Goal: Task Accomplishment & Management: Use online tool/utility

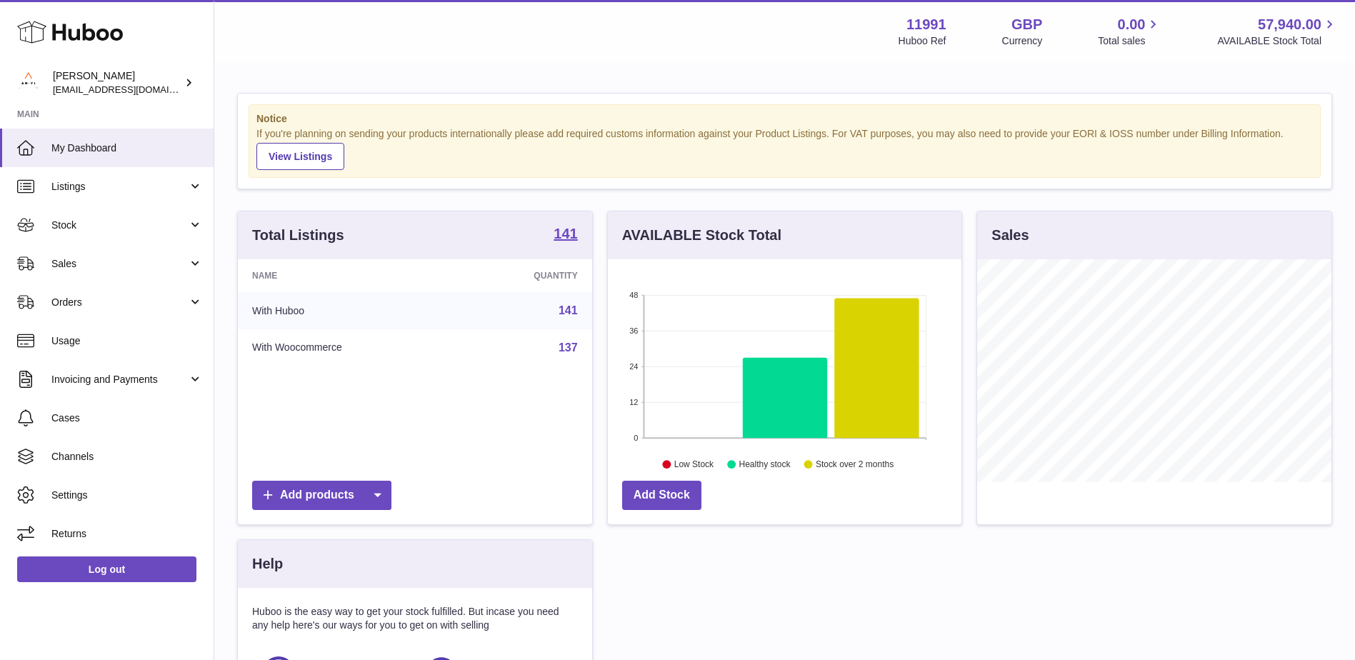
scroll to position [143, 0]
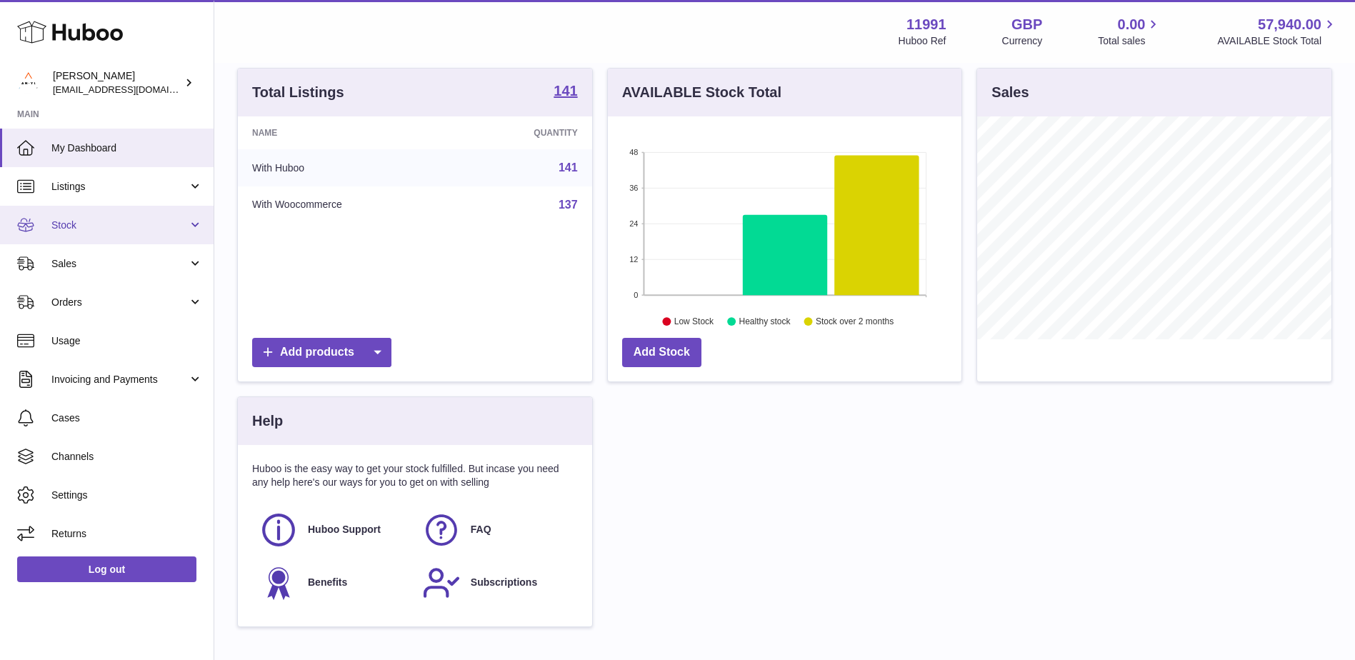
click at [100, 231] on span "Stock" at bounding box center [119, 226] width 136 height 14
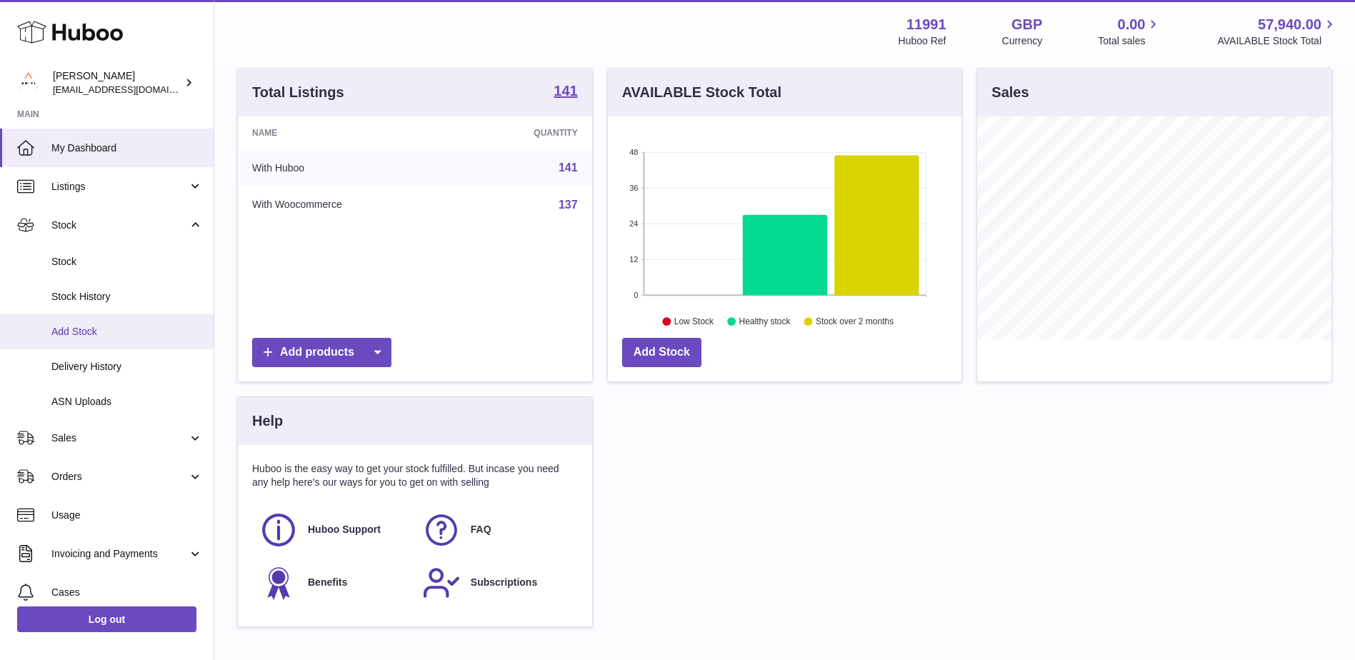
click at [87, 323] on link "Add Stock" at bounding box center [107, 331] width 214 height 35
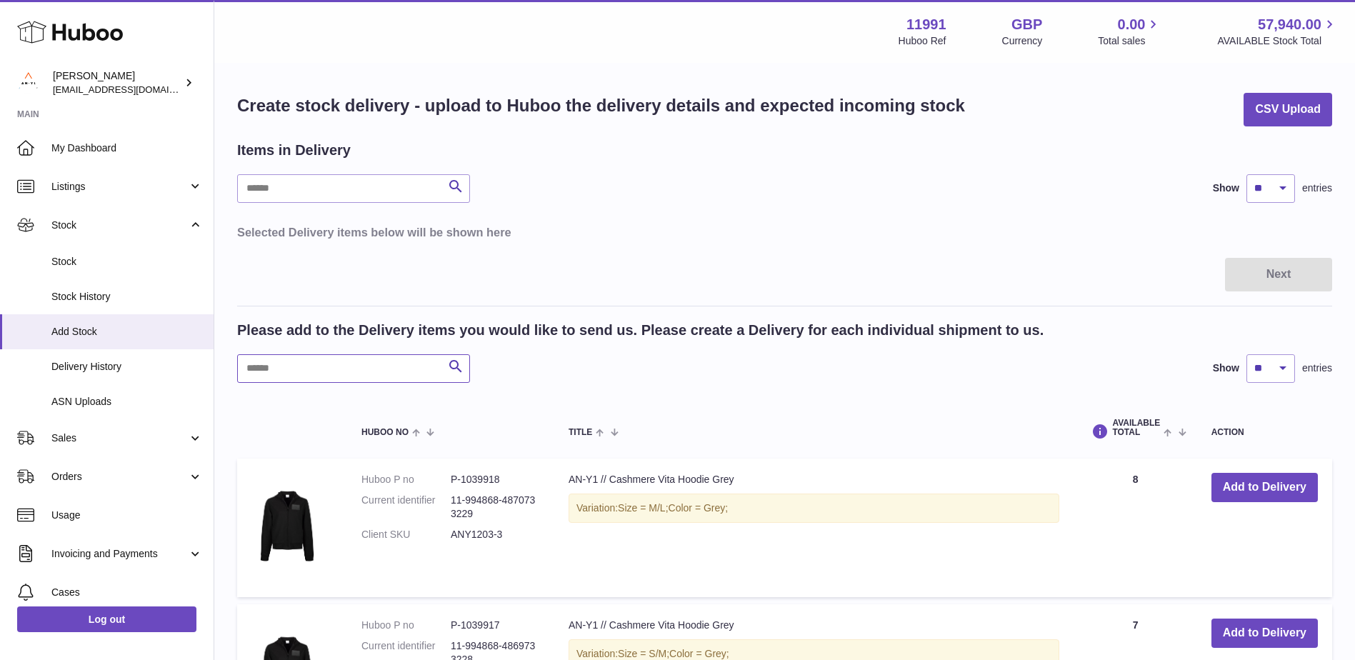
click at [298, 374] on input "text" at bounding box center [353, 368] width 233 height 29
paste input "**********"
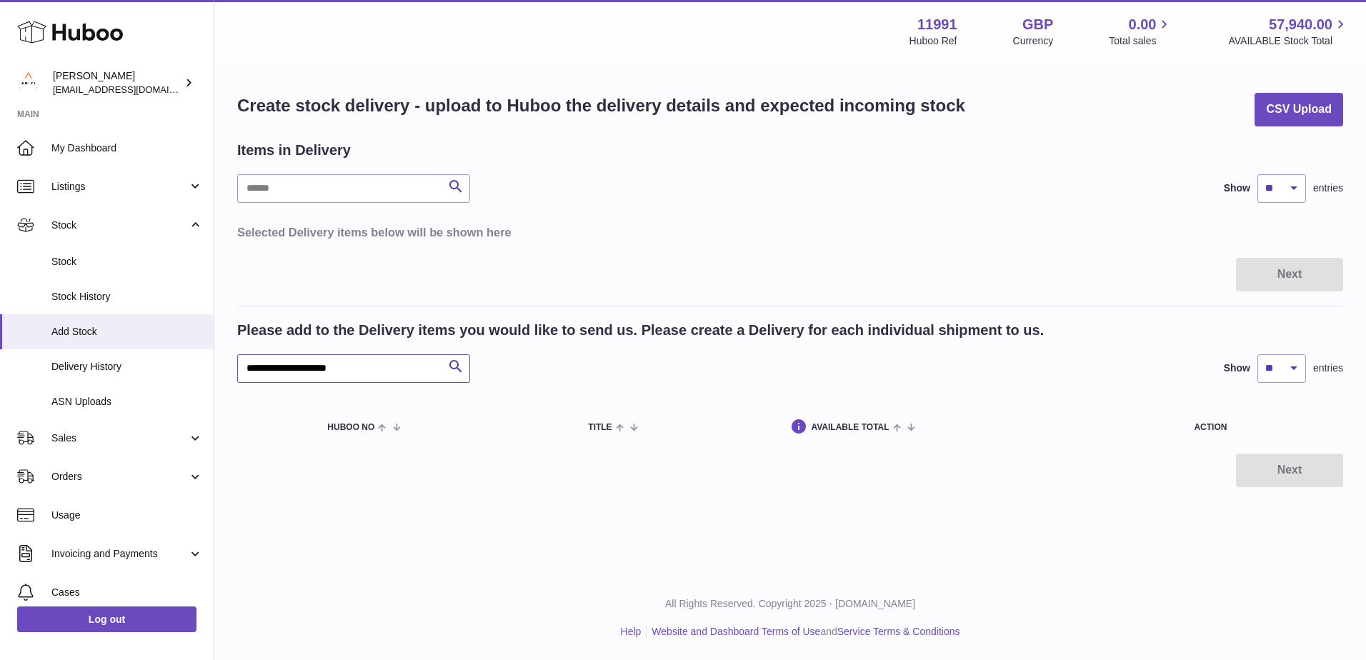
drag, startPoint x: 386, startPoint y: 367, endPoint x: 294, endPoint y: 370, distance: 92.9
click at [294, 370] on input "**********" at bounding box center [353, 368] width 233 height 29
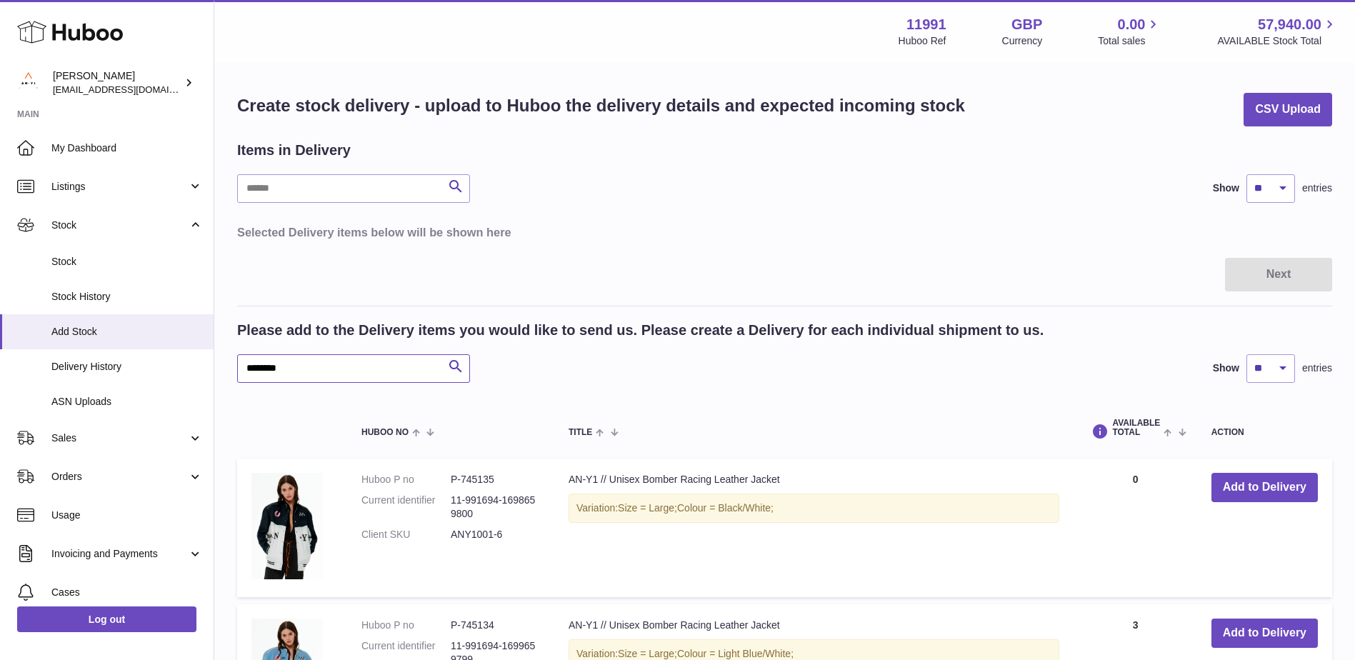
drag, startPoint x: 307, startPoint y: 372, endPoint x: 239, endPoint y: 368, distance: 68.7
click at [239, 368] on input "*******" at bounding box center [353, 368] width 233 height 29
paste input "text"
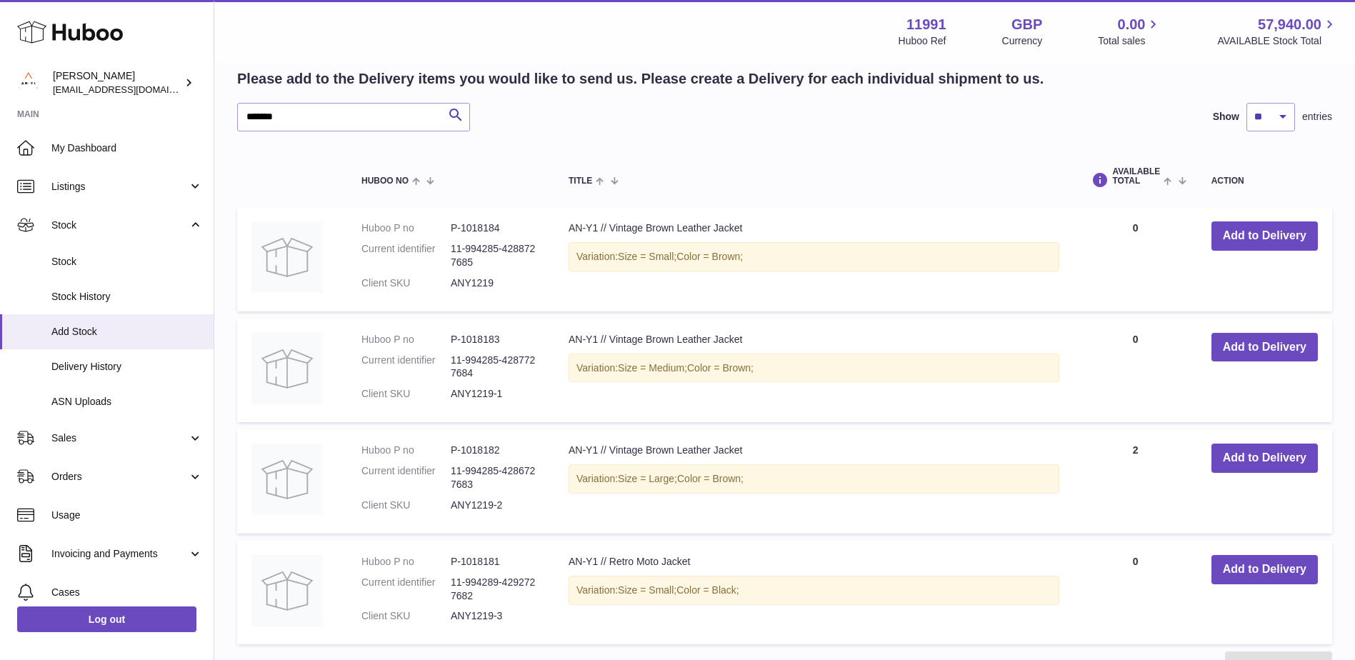
scroll to position [286, 0]
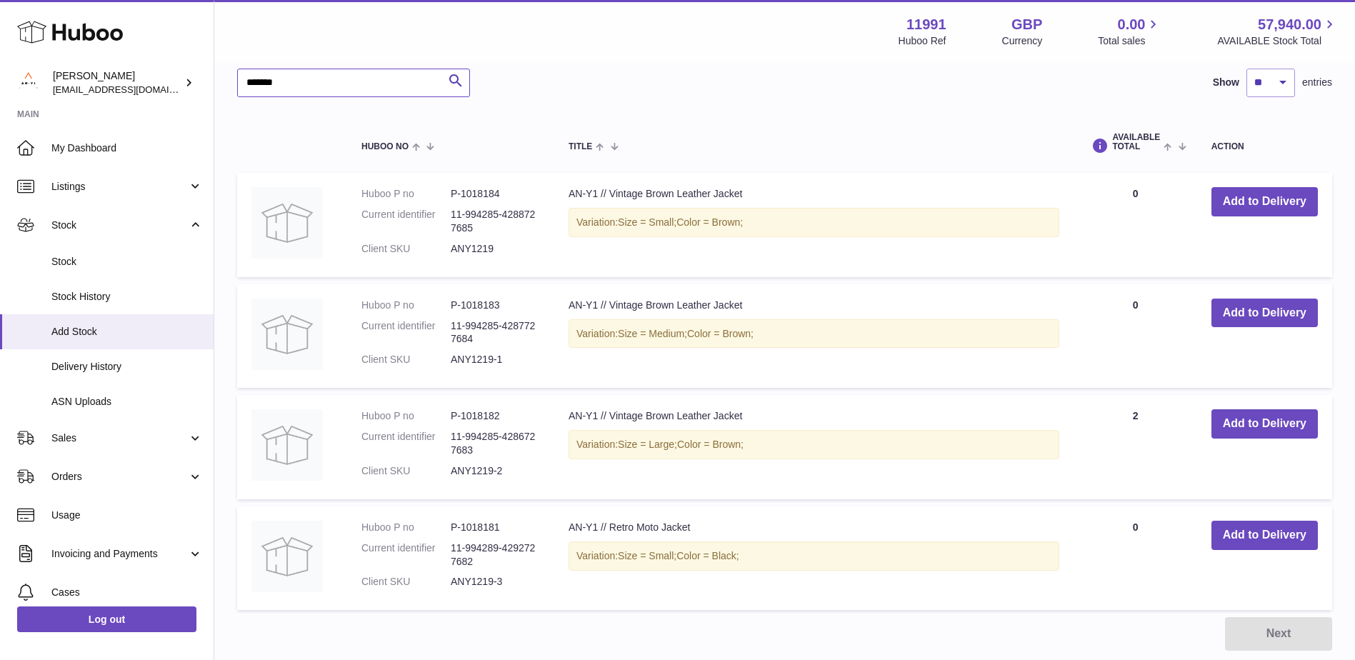
drag, startPoint x: 241, startPoint y: 84, endPoint x: 234, endPoint y: 84, distance: 7.9
click at [234, 84] on div "Create stock delivery - upload to Huboo the delivery details and expected incom…" at bounding box center [784, 229] width 1141 height 901
paste input "text"
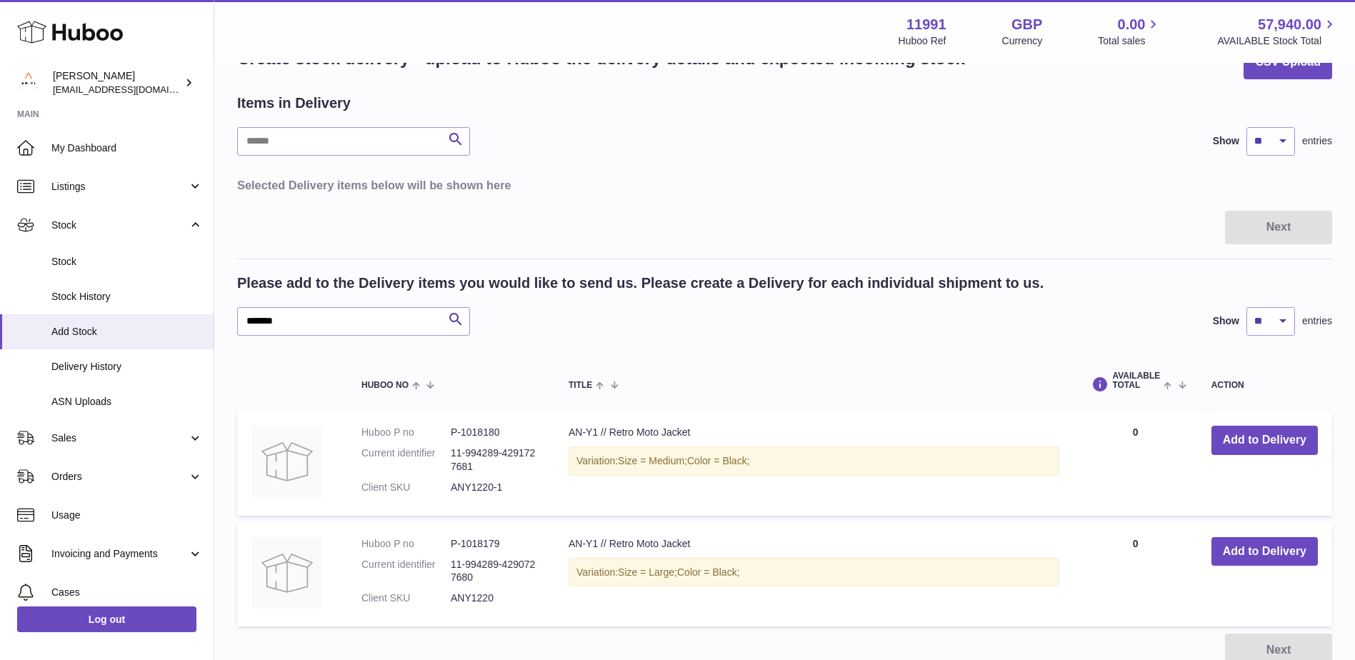
scroll to position [143, 0]
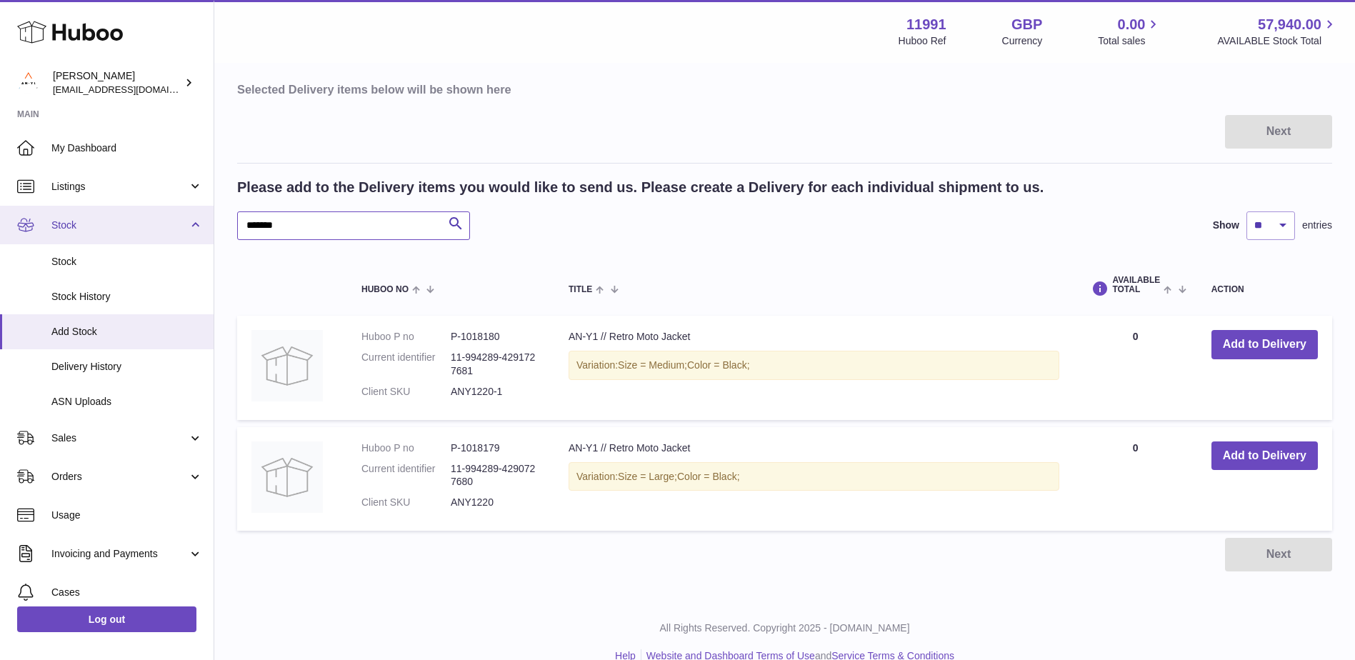
drag, startPoint x: 304, startPoint y: 225, endPoint x: 210, endPoint y: 220, distance: 93.7
click at [210, 220] on div "Huboo camille nehme info@an-y1.com Main My Dashboard Listings Not with Huboo Li…" at bounding box center [677, 270] width 1355 height 827
paste input "text"
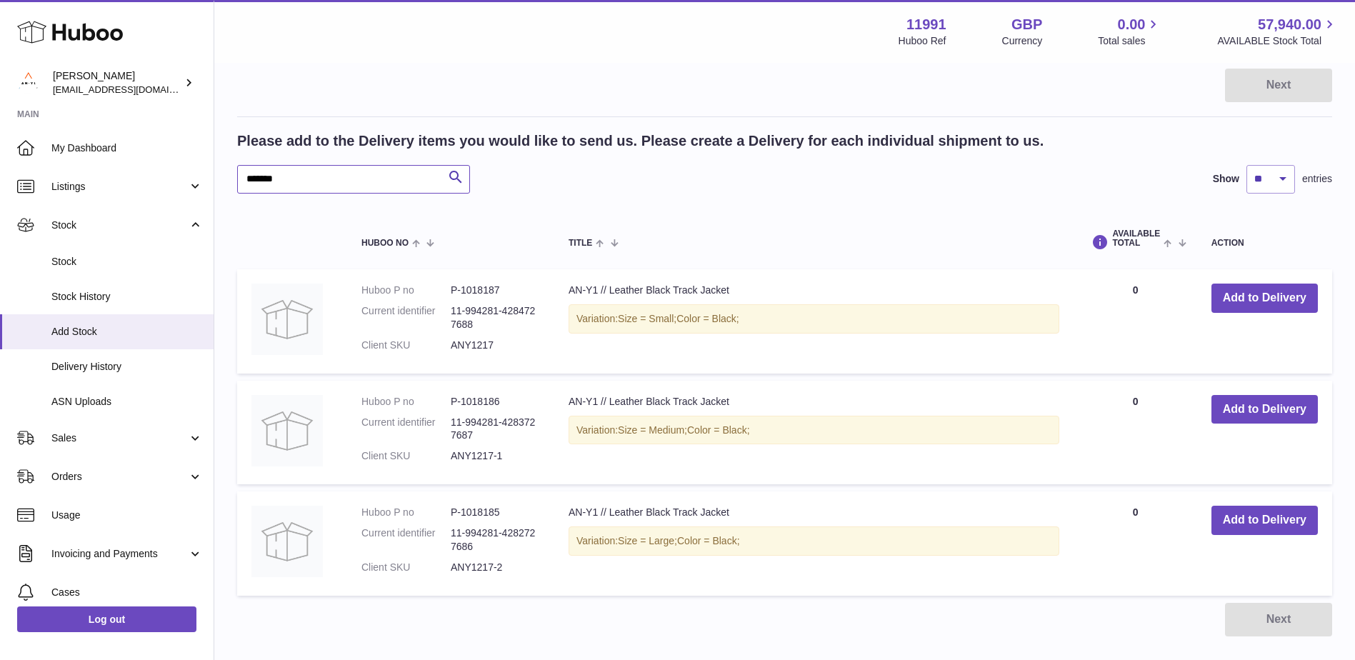
scroll to position [214, 0]
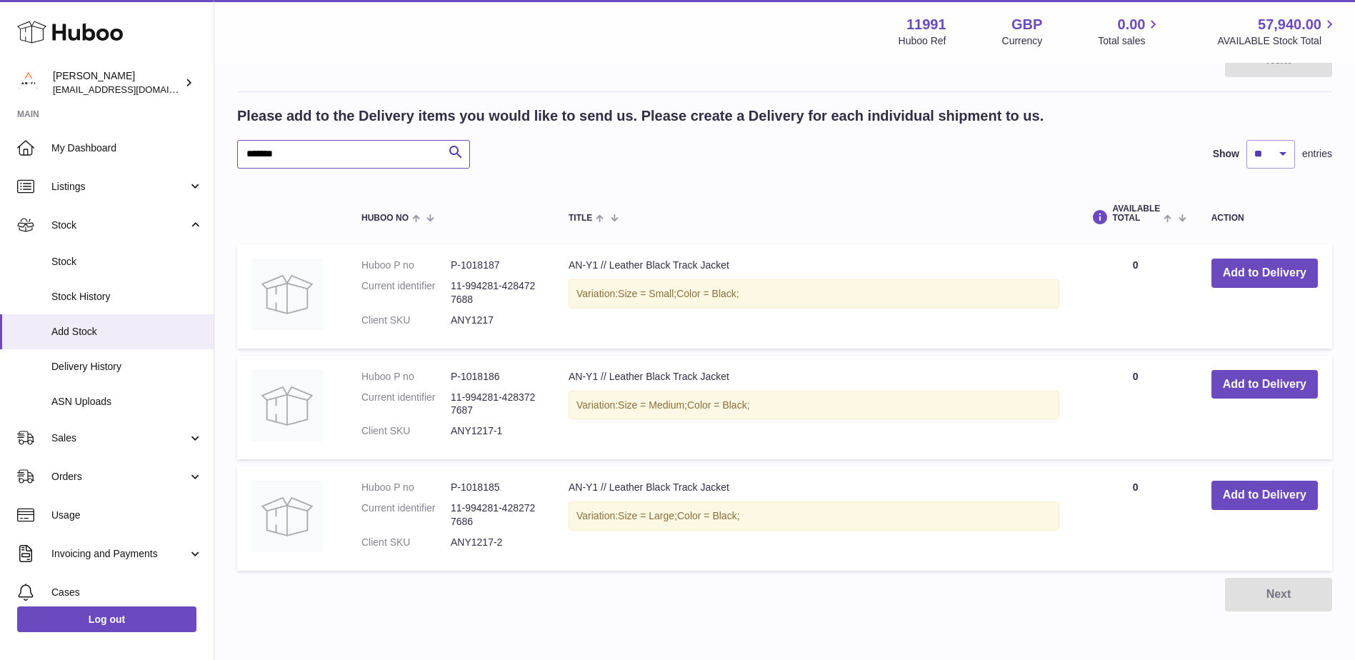
drag, startPoint x: 316, startPoint y: 152, endPoint x: 273, endPoint y: 164, distance: 44.4
click at [221, 150] on div "Create stock delivery - upload to Huboo the delivery details and expected incom…" at bounding box center [784, 245] width 1141 height 790
paste input "text"
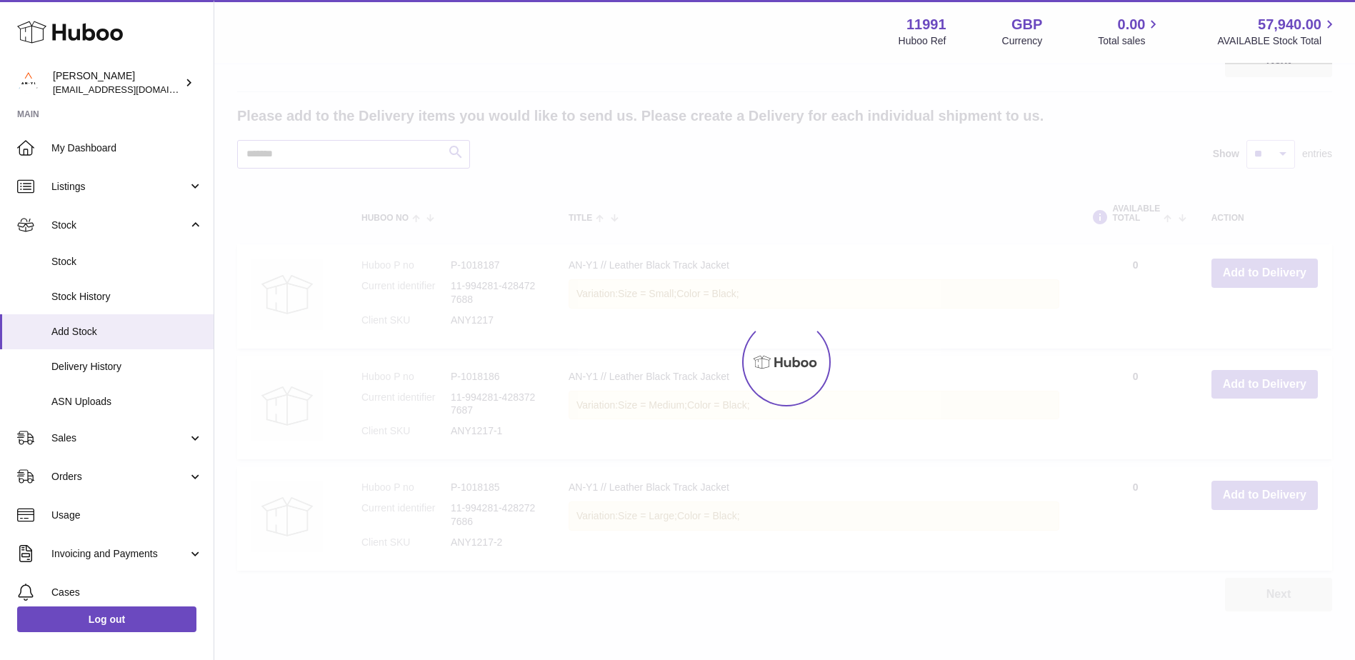
scroll to position [167, 0]
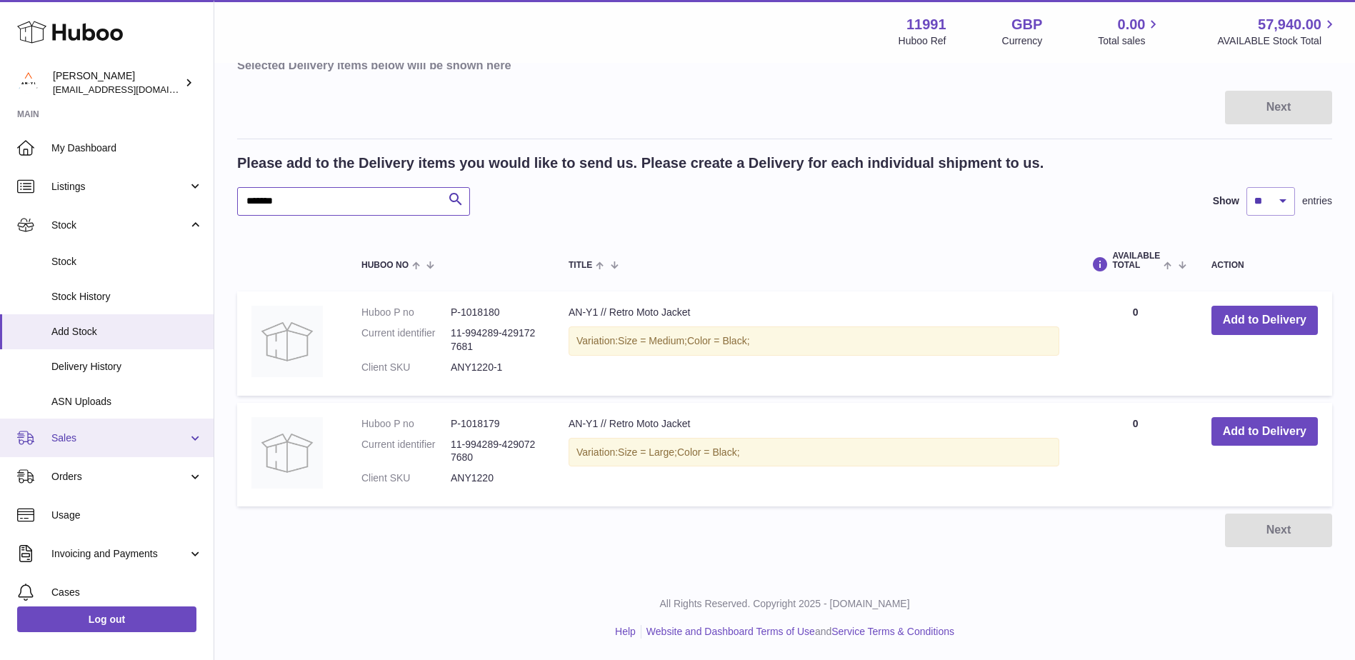
type input "*******"
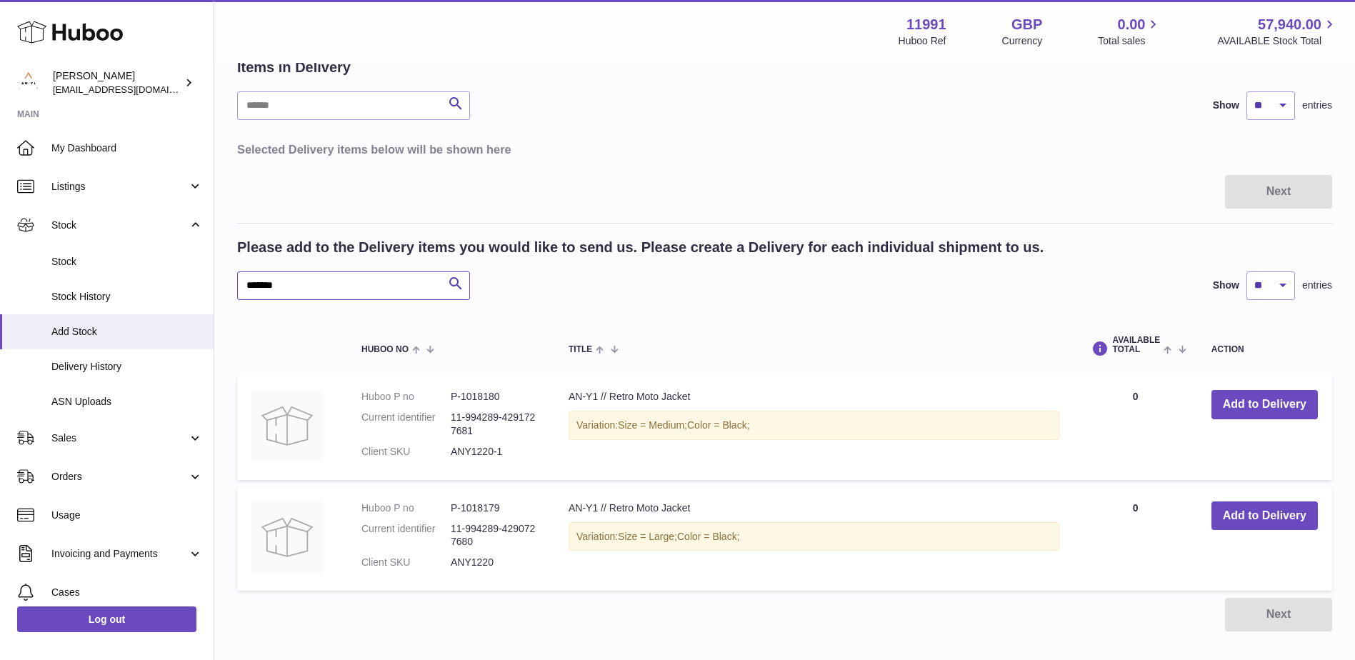
scroll to position [0, 0]
